Goal: Task Accomplishment & Management: Use online tool/utility

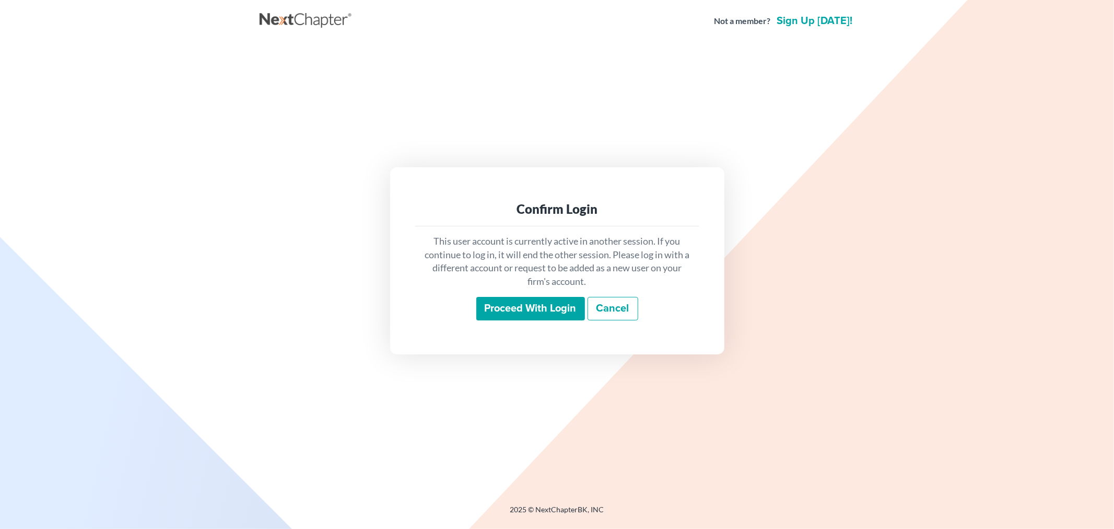
click at [506, 315] on input "Proceed with login" at bounding box center [530, 309] width 109 height 24
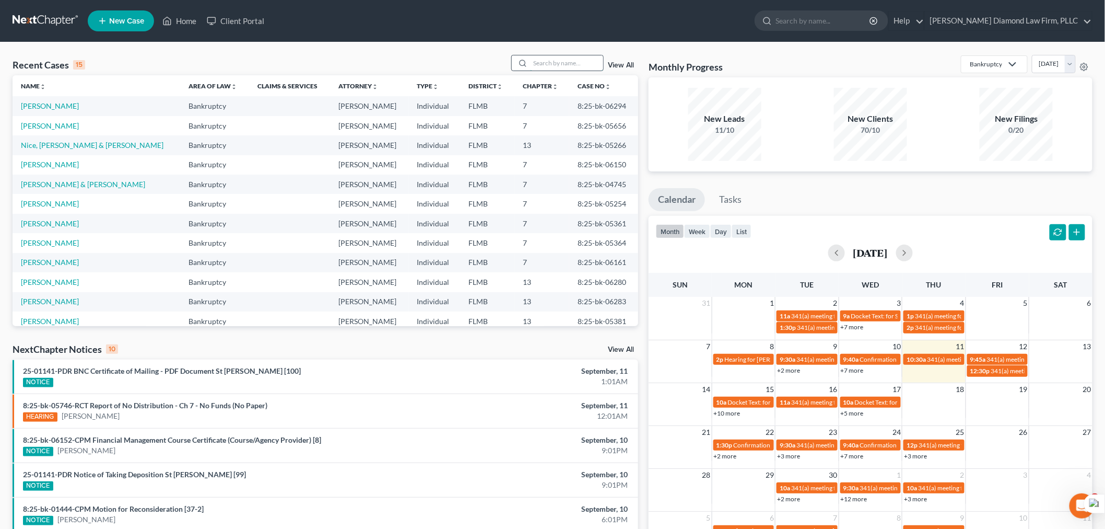
click at [549, 59] on input "search" at bounding box center [566, 62] width 73 height 15
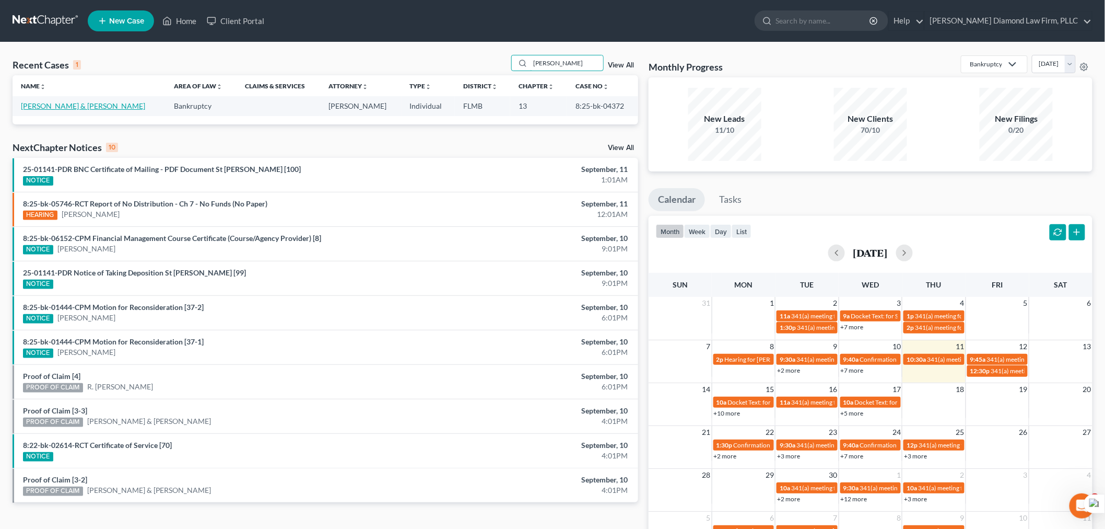
type input "[PERSON_NAME]"
click at [71, 108] on link "[PERSON_NAME] & [PERSON_NAME]" at bounding box center [83, 105] width 124 height 9
select select "13"
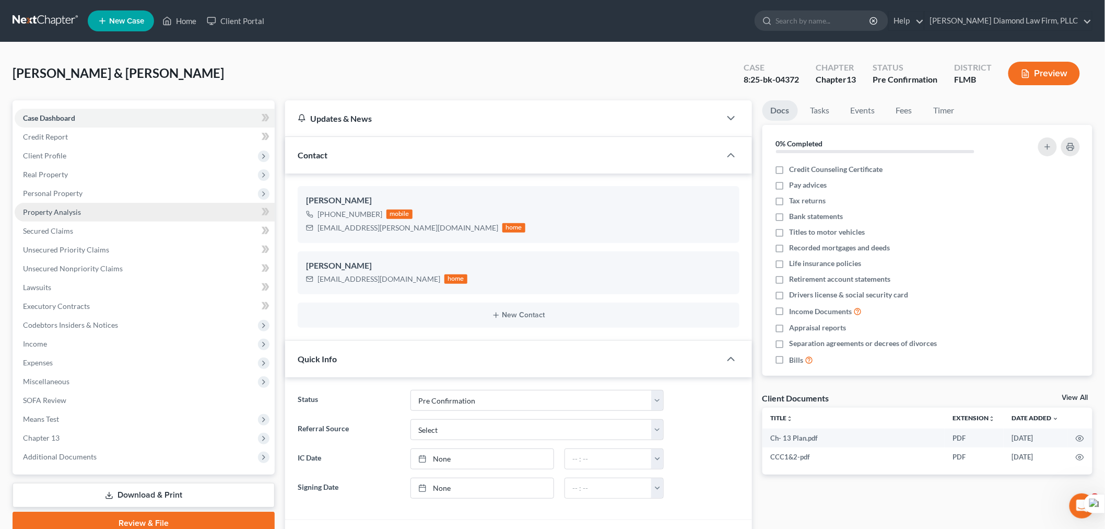
click at [56, 210] on span "Property Analysis" at bounding box center [52, 211] width 58 height 9
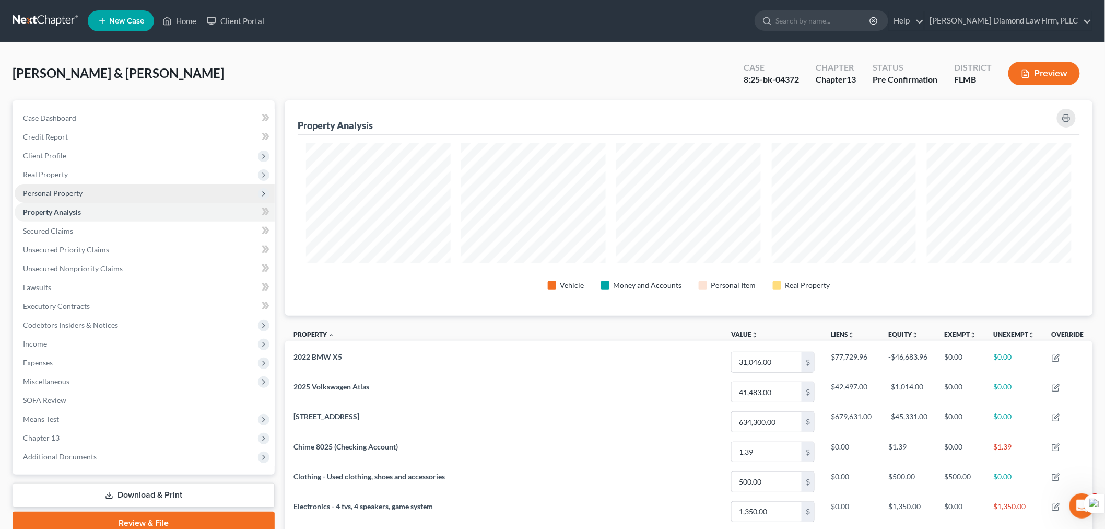
click at [83, 197] on span "Personal Property" at bounding box center [145, 193] width 260 height 19
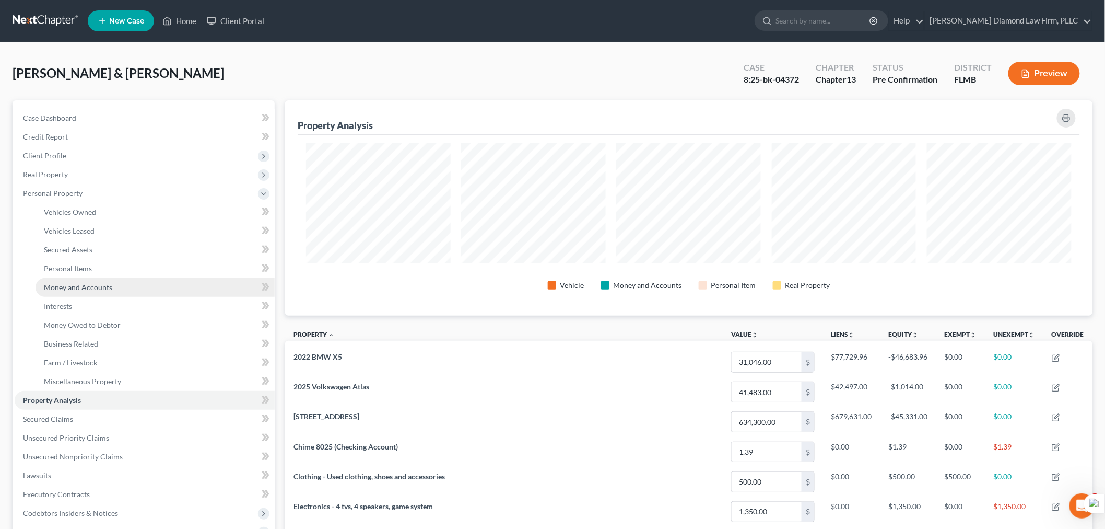
click at [99, 283] on span "Money and Accounts" at bounding box center [78, 287] width 68 height 9
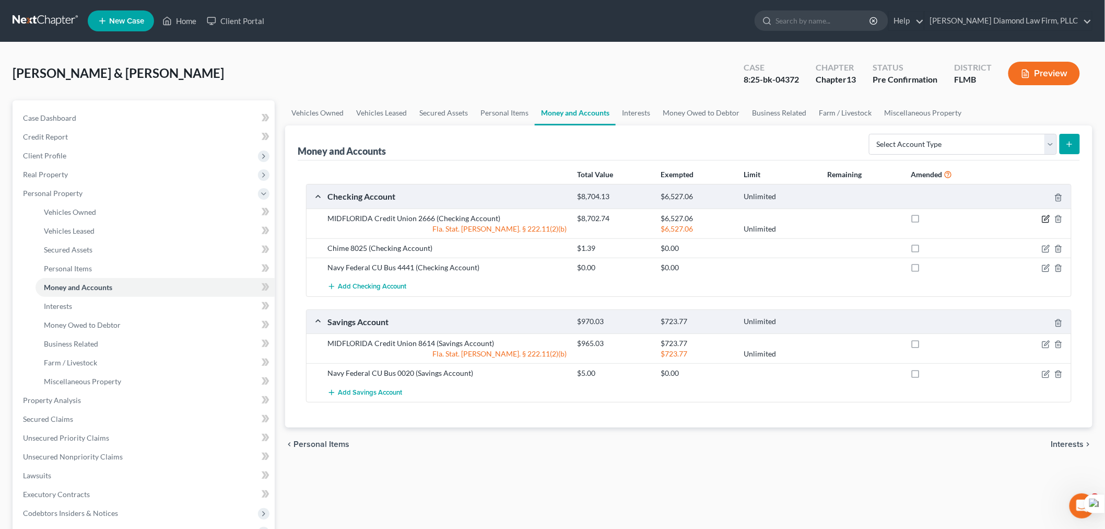
click at [1045, 218] on icon "button" at bounding box center [1046, 219] width 8 height 8
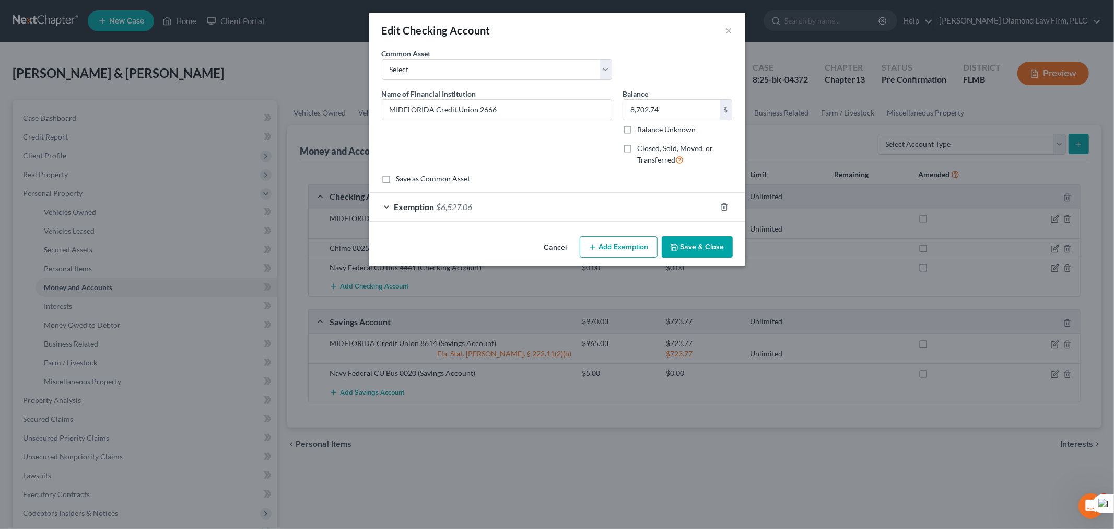
click at [493, 209] on div "Exemption $6,527.06" at bounding box center [542, 207] width 347 height 28
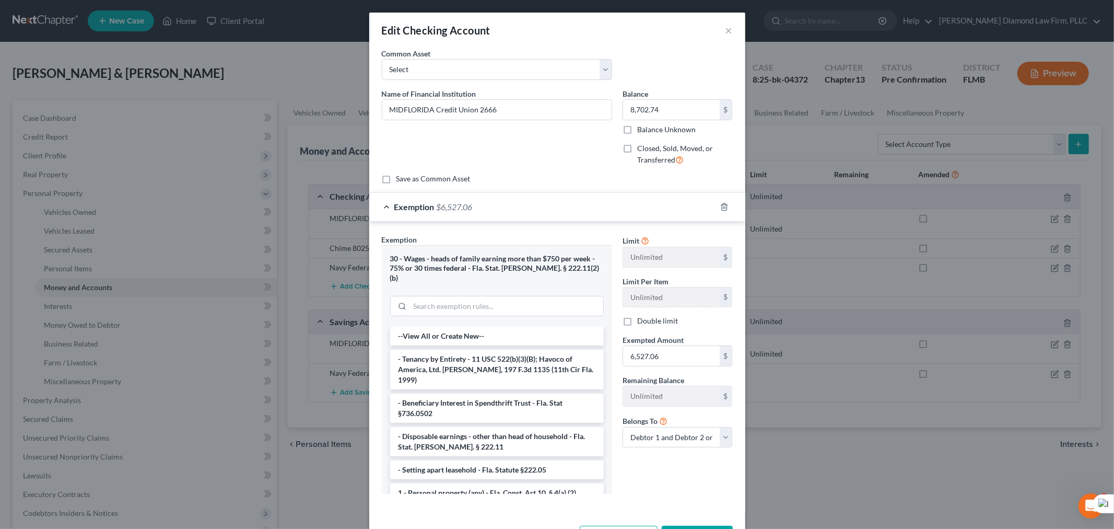
click at [493, 209] on div "Exemption $6,527.06" at bounding box center [542, 207] width 347 height 28
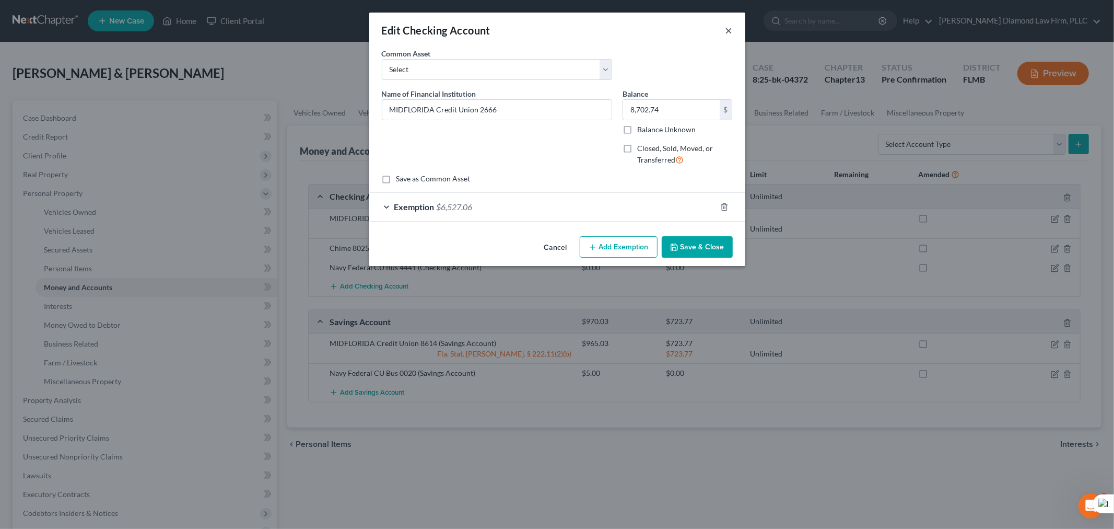
click at [727, 32] on button "×" at bounding box center [728, 30] width 7 height 13
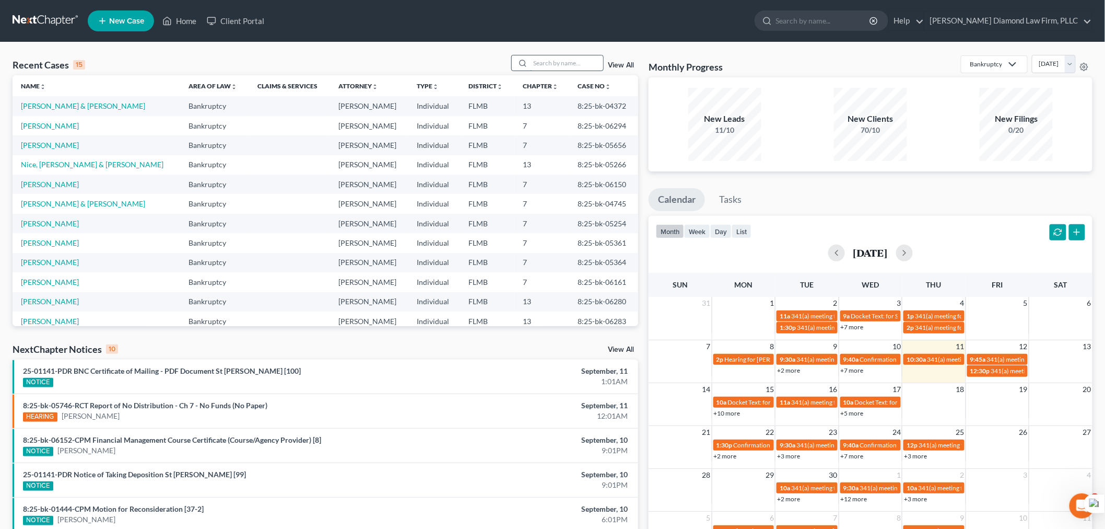
click at [545, 60] on input "search" at bounding box center [566, 62] width 73 height 15
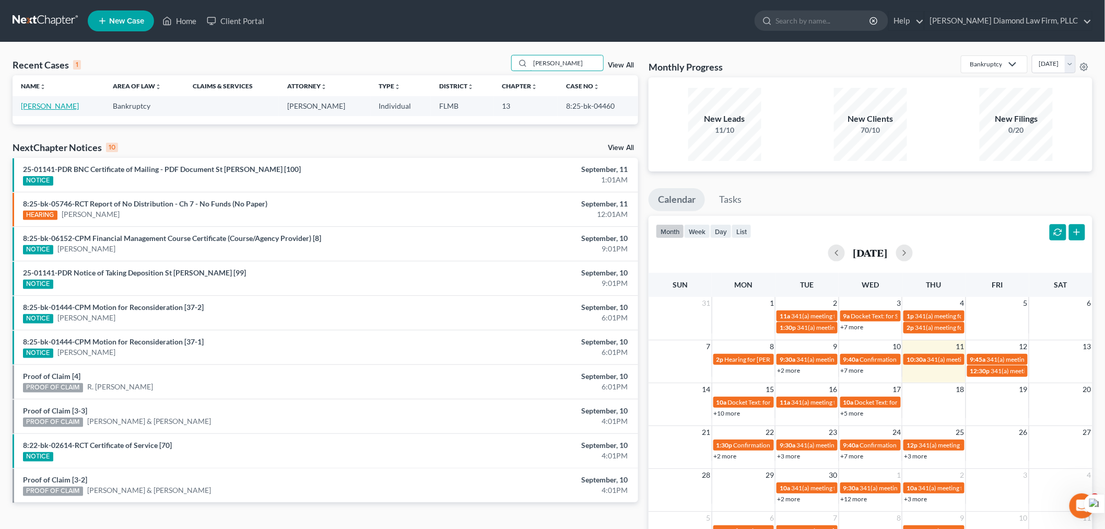
type input "[PERSON_NAME]"
click at [50, 106] on link "[PERSON_NAME]" at bounding box center [50, 105] width 58 height 9
select select "13"
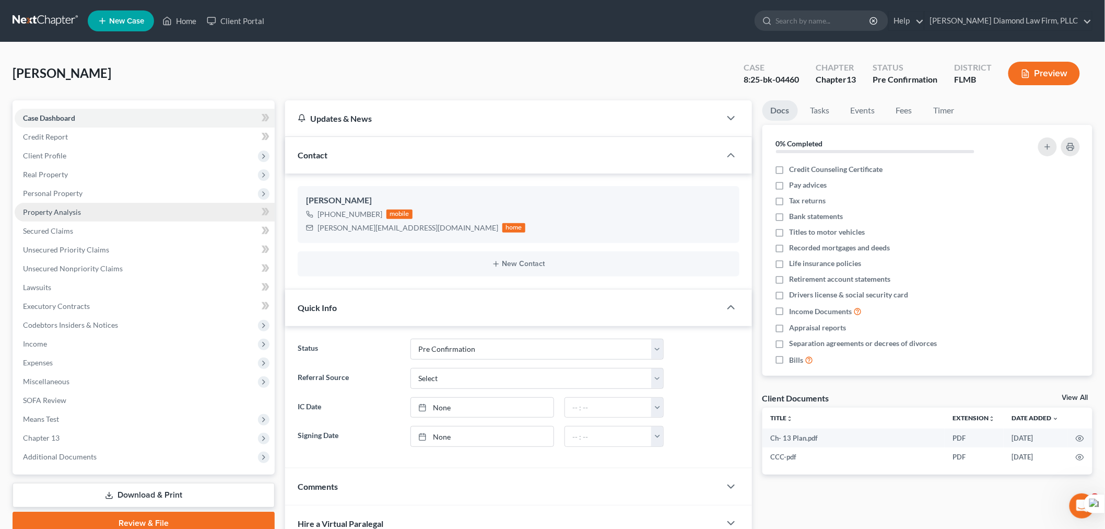
click at [51, 211] on span "Property Analysis" at bounding box center [52, 211] width 58 height 9
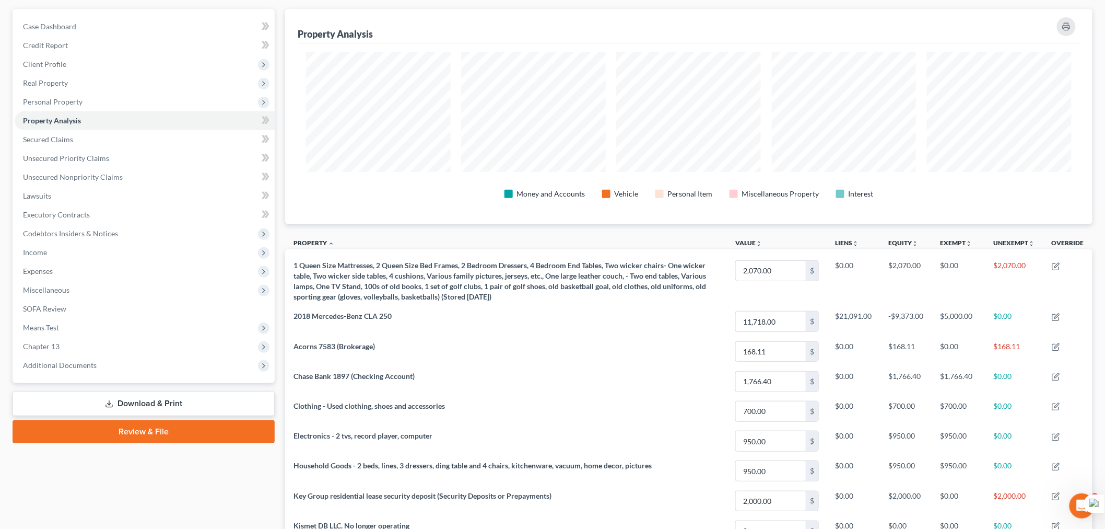
scroll to position [8, 0]
